Goal: Task Accomplishment & Management: Complete application form

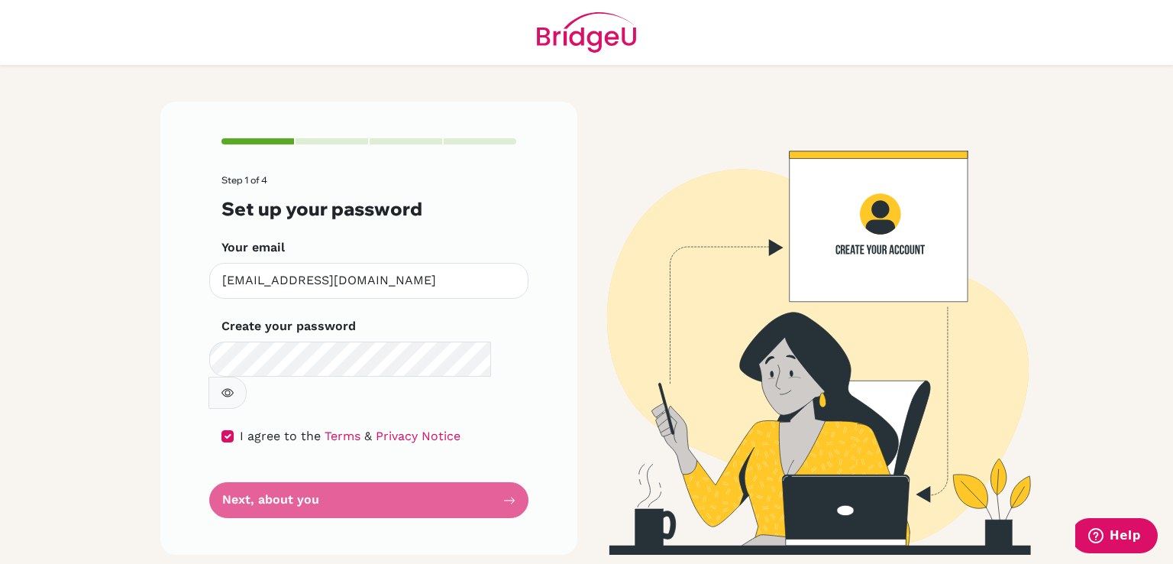
click at [318, 459] on form "Step 1 of 4 Set up your password Your email [EMAIL_ADDRESS][DOMAIN_NAME] Invali…" at bounding box center [368, 346] width 295 height 343
click at [357, 466] on form "Step 1 of 4 Set up your password Your email [EMAIL_ADDRESS][DOMAIN_NAME] Invali…" at bounding box center [368, 346] width 295 height 343
click at [360, 428] on link "Terms" at bounding box center [343, 435] width 36 height 15
click at [226, 430] on input "checkbox" at bounding box center [227, 436] width 12 height 12
checkbox input "true"
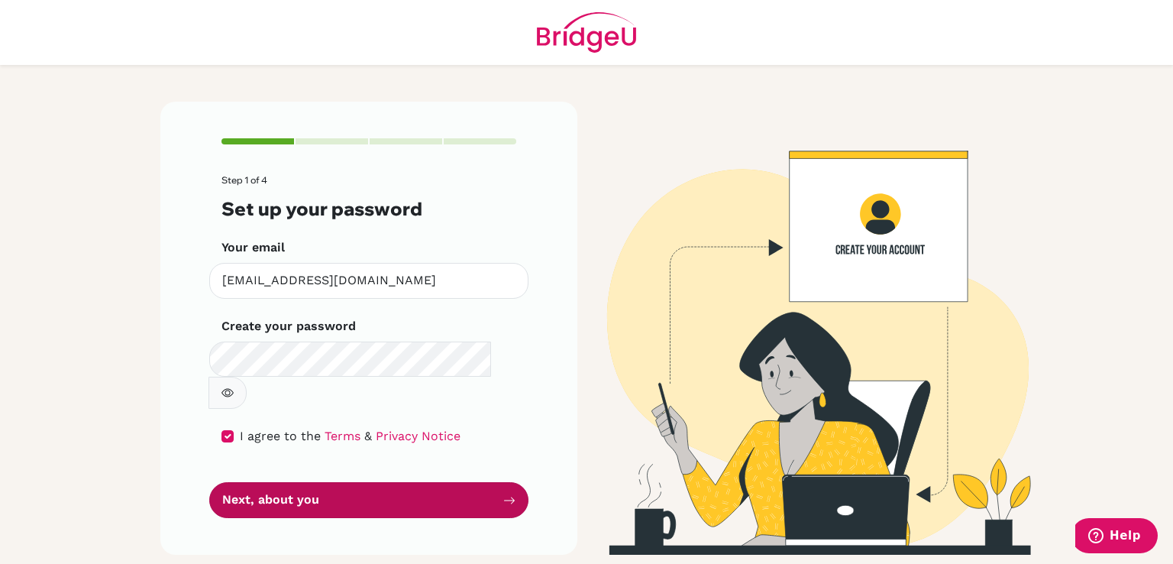
click at [385, 482] on button "Next, about you" at bounding box center [368, 500] width 319 height 36
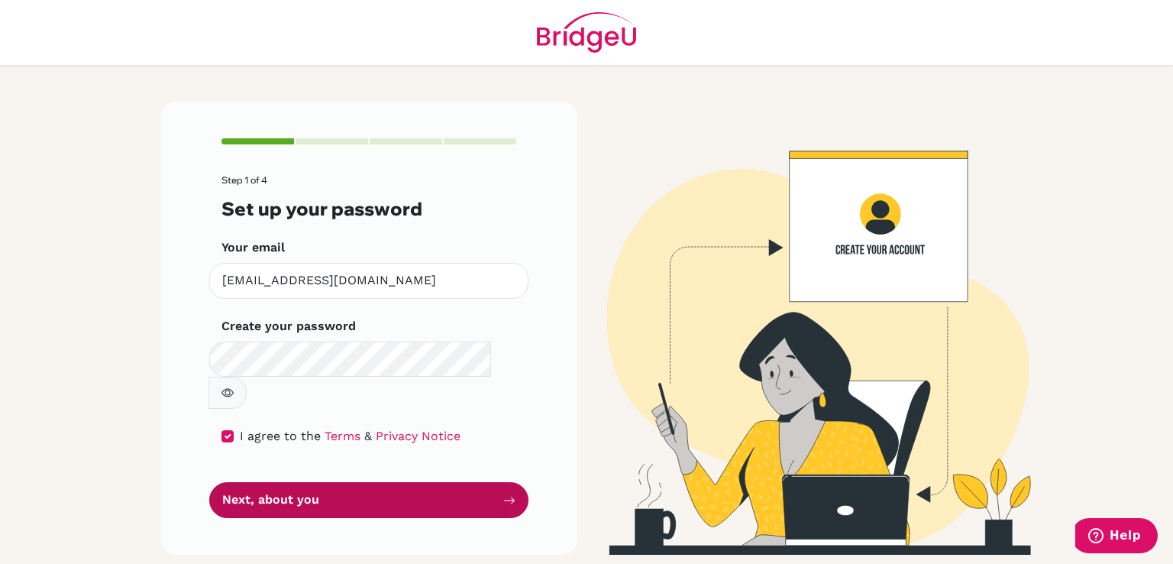
click at [509, 494] on icon "submit" at bounding box center [509, 500] width 12 height 12
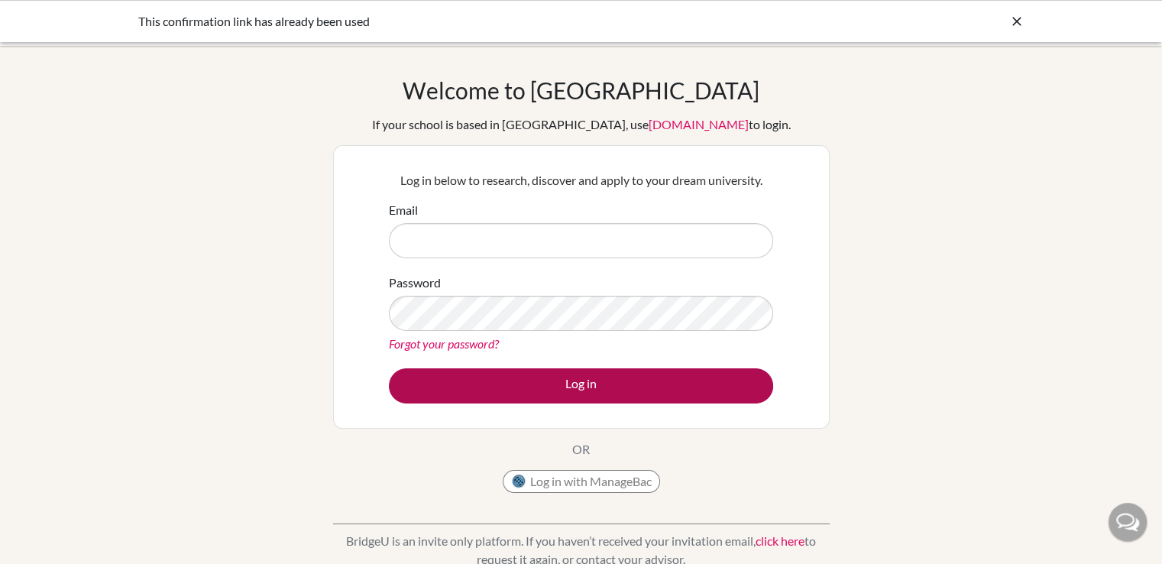
type input "[EMAIL_ADDRESS][DOMAIN_NAME]"
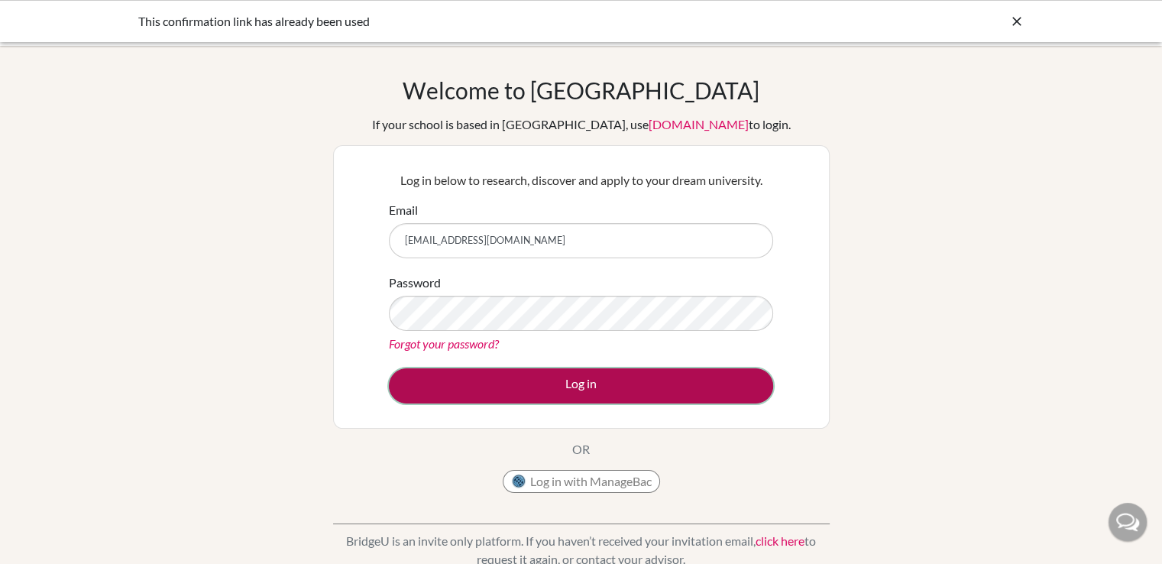
click at [441, 370] on button "Log in" at bounding box center [581, 385] width 384 height 35
